Goal: Transaction & Acquisition: Purchase product/service

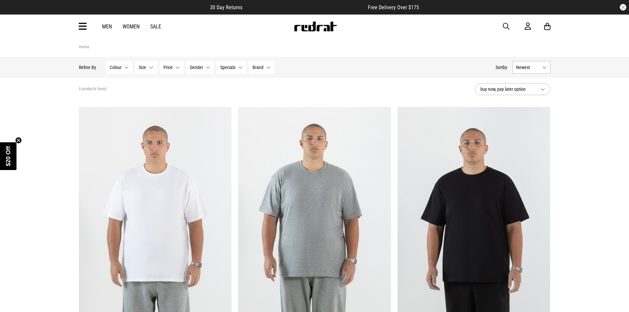
click at [157, 27] on link "Sale" at bounding box center [155, 26] width 11 height 6
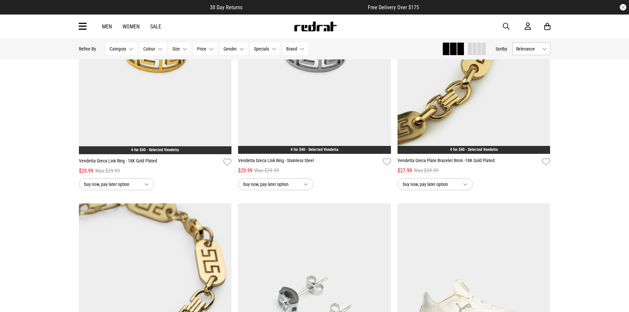
scroll to position [1386, 0]
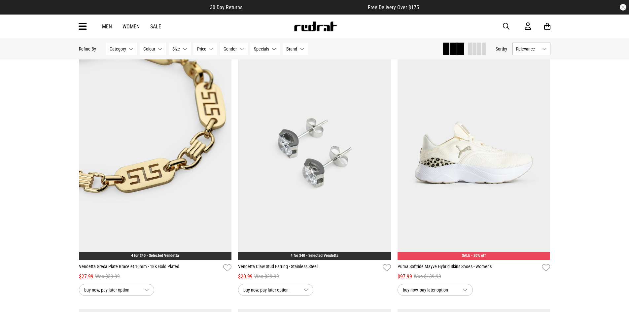
click at [101, 25] on div "Men Women Sale" at bounding box center [132, 26] width 70 height 6
click at [103, 26] on link "Men" at bounding box center [107, 26] width 10 height 6
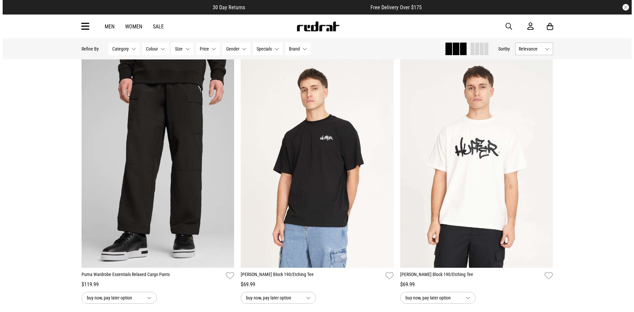
scroll to position [1980, 0]
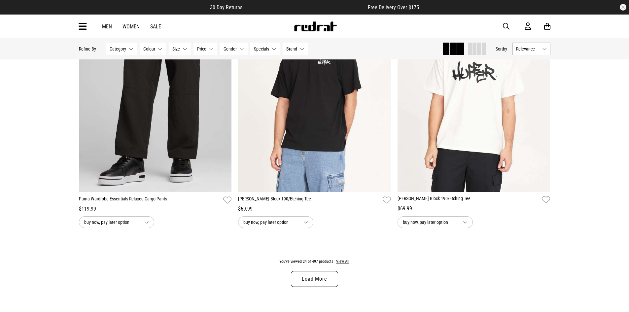
click at [84, 22] on icon at bounding box center [83, 26] width 8 height 11
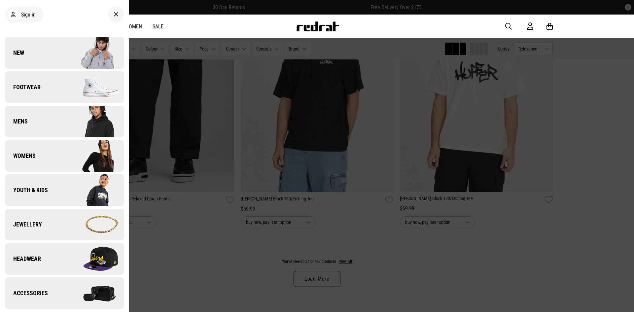
click at [55, 123] on link "Mens" at bounding box center [64, 122] width 118 height 32
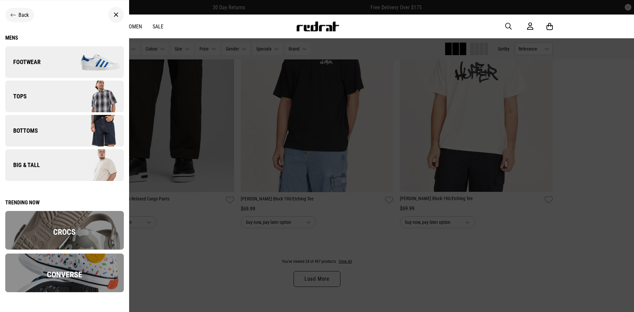
click at [44, 103] on link "Tops" at bounding box center [64, 97] width 118 height 32
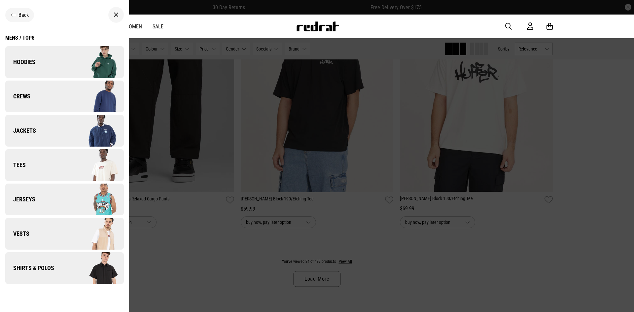
click at [48, 69] on link "Hoodies" at bounding box center [64, 62] width 118 height 32
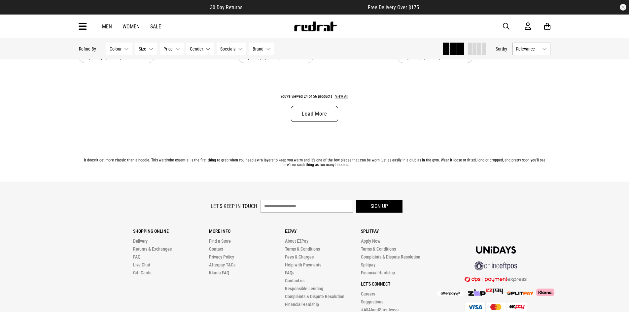
scroll to position [2112, 0]
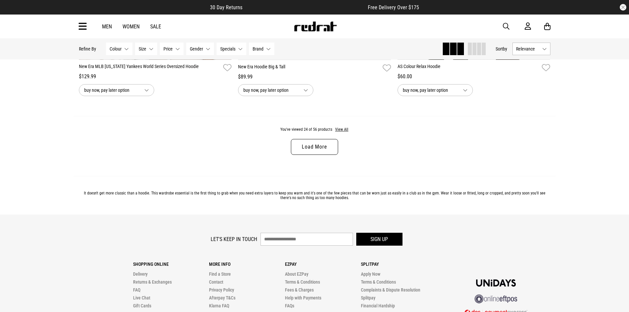
click at [317, 155] on link "Load More" at bounding box center [314, 147] width 47 height 16
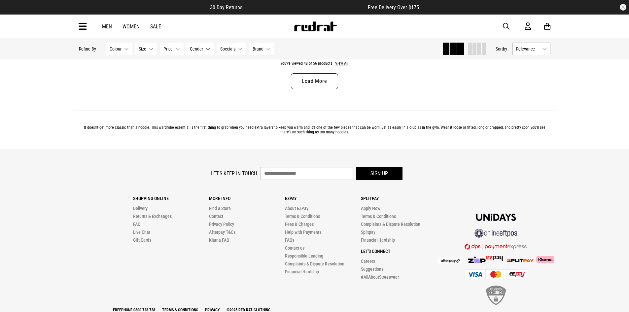
scroll to position [4241, 0]
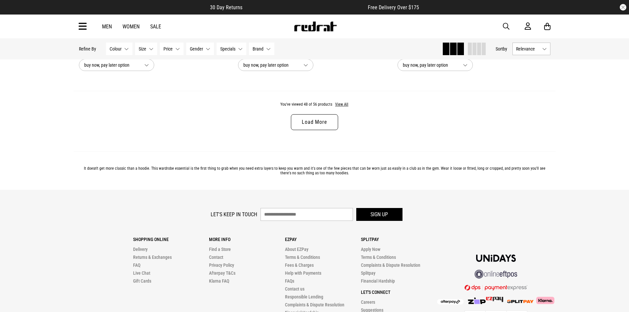
click at [321, 122] on link "Load More" at bounding box center [314, 122] width 47 height 16
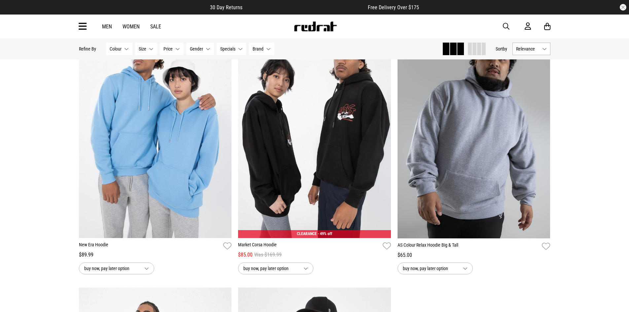
scroll to position [4604, 0]
